Goal: Task Accomplishment & Management: Manage account settings

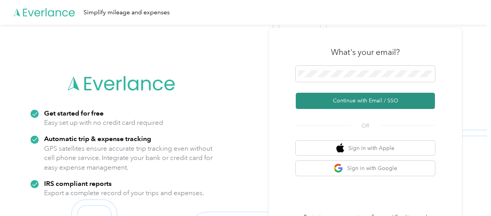
click at [350, 99] on button "Continue with Email / SSO" at bounding box center [365, 101] width 139 height 16
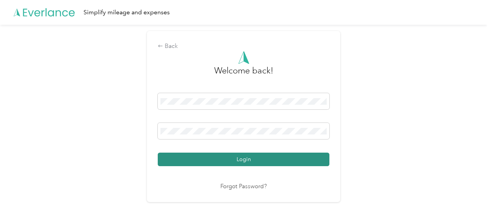
click at [237, 164] on button "Login" at bounding box center [244, 160] width 172 height 14
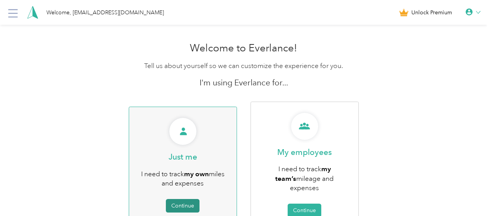
click at [184, 199] on button "Continue" at bounding box center [183, 206] width 34 height 14
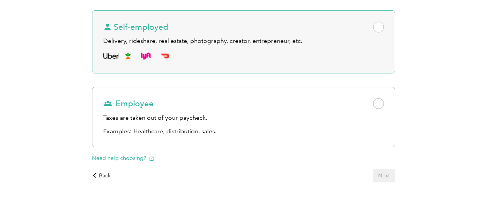
scroll to position [122, 0]
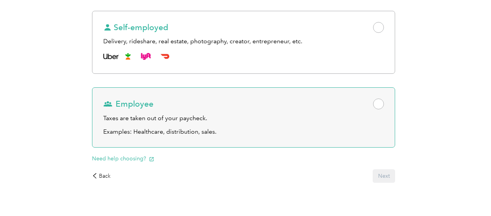
click at [373, 109] on span at bounding box center [378, 104] width 11 height 11
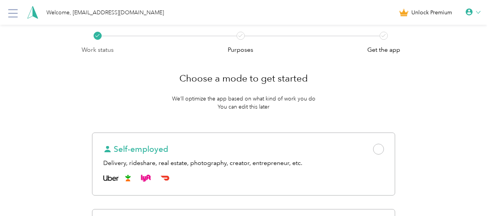
scroll to position [0, 0]
click at [90, 11] on div "Welcome, [EMAIL_ADDRESS][DOMAIN_NAME]" at bounding box center [105, 12] width 118 height 8
click at [66, 29] on div "[EMAIL_ADDRESS][DOMAIN_NAME] Personal Dashboard" at bounding box center [150, 25] width 270 height 24
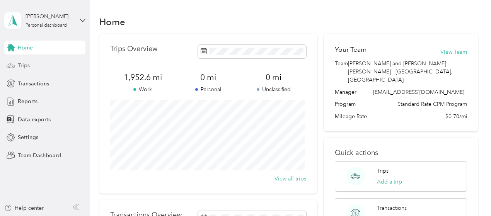
click at [25, 67] on span "Trips" at bounding box center [24, 65] width 12 height 8
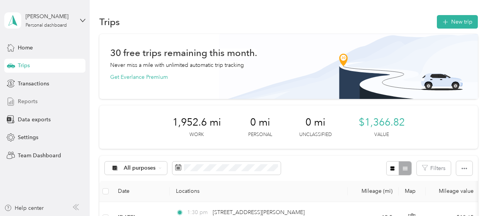
click at [25, 101] on span "Reports" at bounding box center [28, 101] width 20 height 8
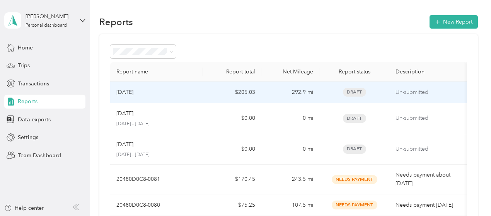
click at [415, 92] on p "Un-submitted" at bounding box center [428, 92] width 65 height 9
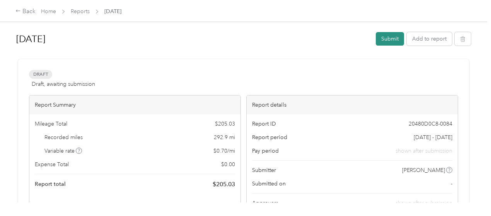
click at [389, 40] on button "Submit" at bounding box center [390, 39] width 28 height 14
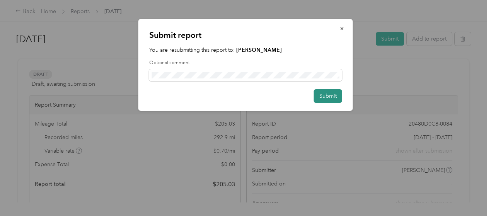
click at [328, 94] on button "Submit" at bounding box center [328, 96] width 28 height 14
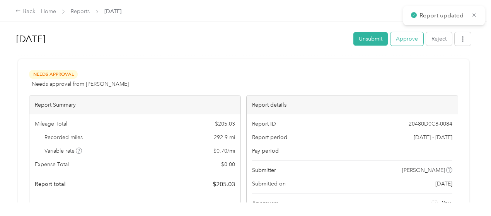
click at [405, 38] on button "Approve" at bounding box center [407, 39] width 33 height 14
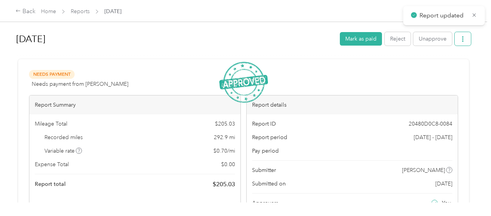
click at [461, 40] on icon "button" at bounding box center [462, 38] width 5 height 5
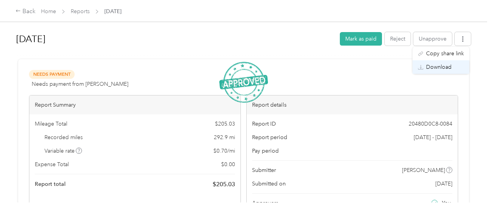
click at [442, 64] on span "Download" at bounding box center [439, 67] width 26 height 8
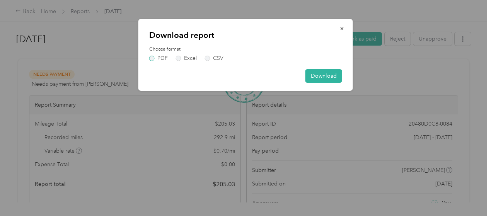
click at [150, 56] on label "PDF" at bounding box center [158, 58] width 19 height 5
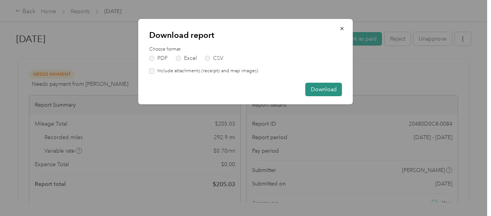
click at [333, 90] on button "Download" at bounding box center [324, 90] width 37 height 14
